Goal: Task Accomplishment & Management: Manage account settings

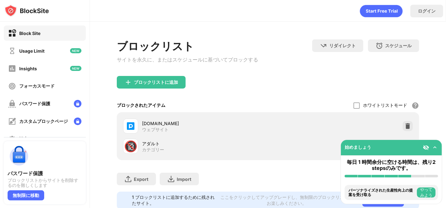
scroll to position [23, 0]
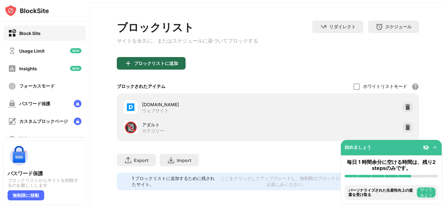
click at [162, 61] on div "ブロックリストに追加" at bounding box center [156, 63] width 44 height 5
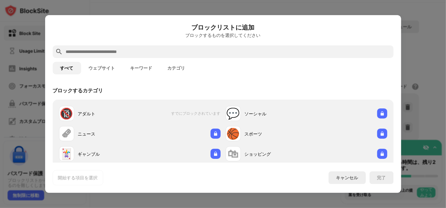
click at [159, 49] on input "text" at bounding box center [228, 52] width 326 height 8
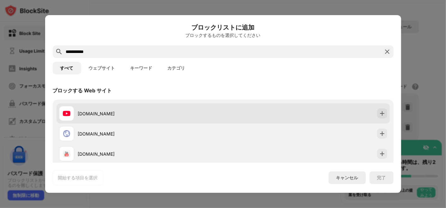
type input "**********"
click at [88, 116] on div "[DOMAIN_NAME]" at bounding box center [150, 113] width 145 height 7
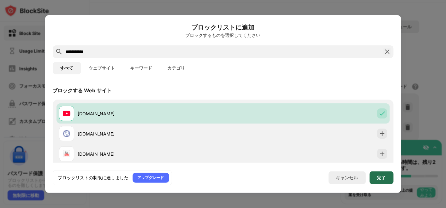
click at [377, 175] on div "完了" at bounding box center [381, 177] width 9 height 5
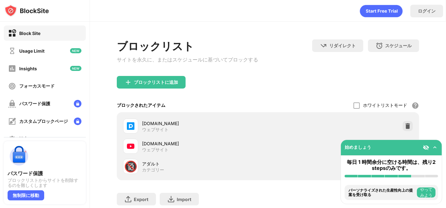
scroll to position [44, 0]
